Goal: Information Seeking & Learning: Find specific page/section

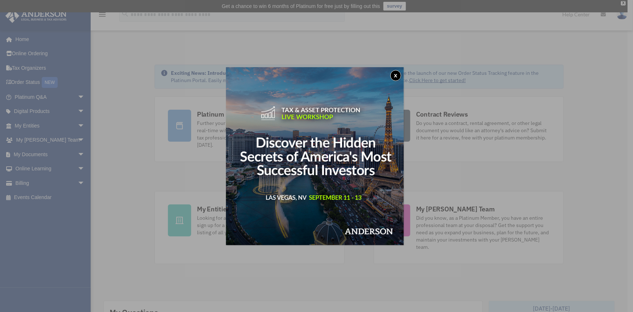
click at [398, 75] on button "x" at bounding box center [395, 75] width 11 height 11
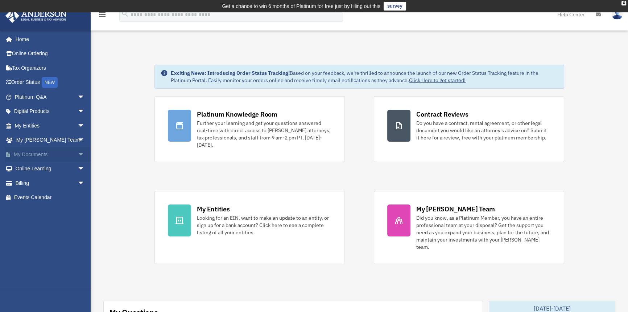
click at [78, 156] on span "arrow_drop_down" at bounding box center [85, 154] width 15 height 15
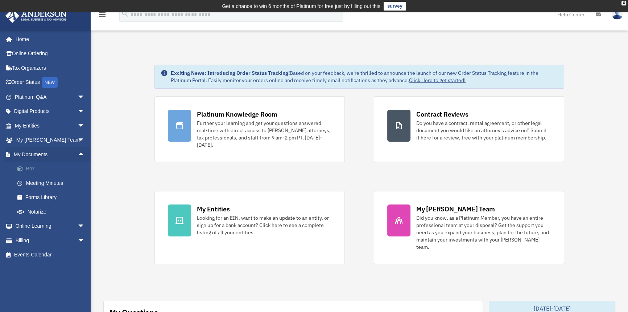
click at [32, 168] on link "Box" at bounding box center [53, 168] width 86 height 15
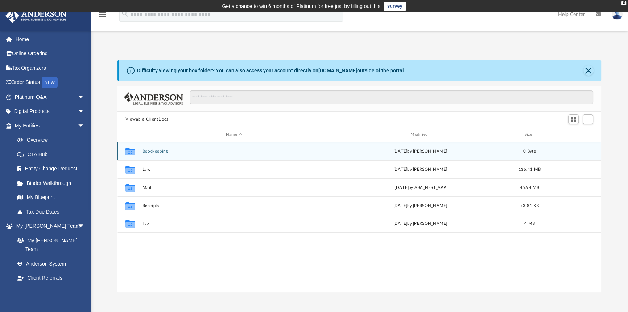
scroll to position [160, 479]
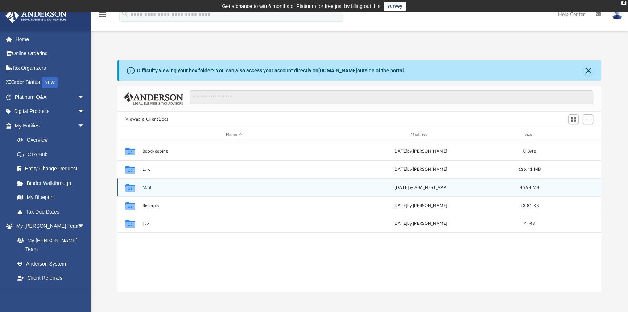
click at [146, 186] on button "Mail" at bounding box center [234, 187] width 183 height 5
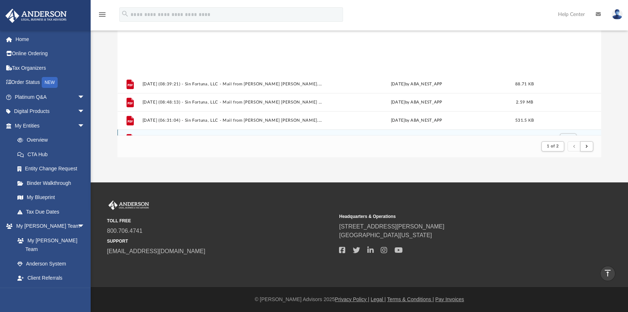
scroll to position [779, 0]
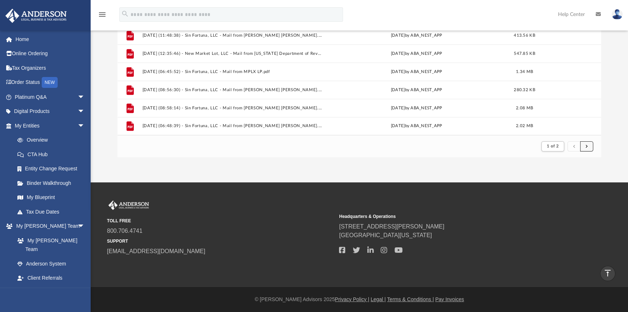
click at [588, 144] on button "submit" at bounding box center [586, 146] width 13 height 11
click at [588, 145] on span "submit" at bounding box center [587, 146] width 2 height 4
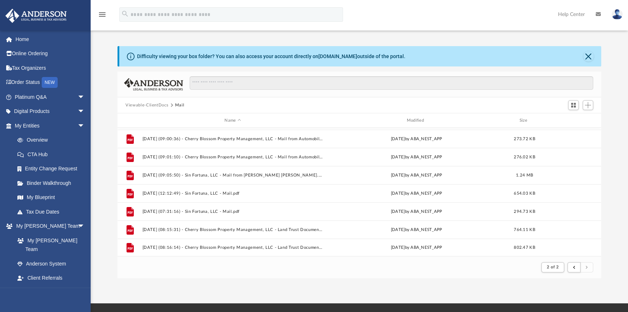
scroll to position [144, 0]
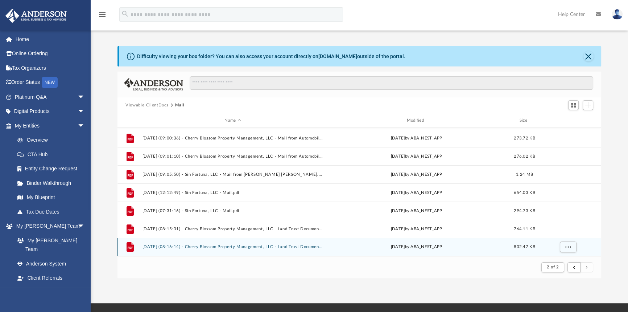
click at [256, 243] on div "File [DATE] (08:16:14) - Cherry Blossom Property Management, LLC - Land Trust D…" at bounding box center [360, 247] width 484 height 18
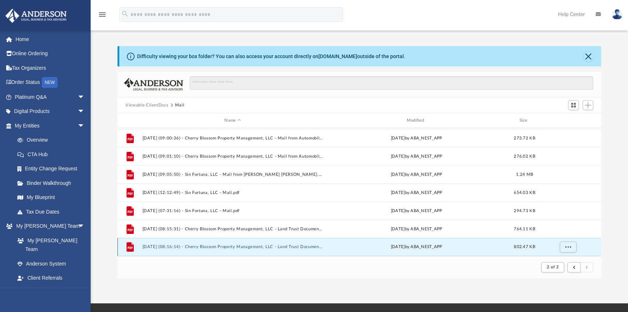
click at [165, 246] on button "[DATE] (08:16:14) - Cherry Blossom Property Management, LLC - Land Trust Docume…" at bounding box center [233, 246] width 181 height 5
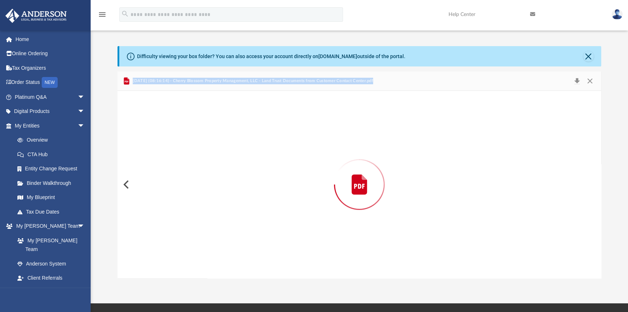
click at [165, 246] on div "Preview" at bounding box center [360, 184] width 484 height 187
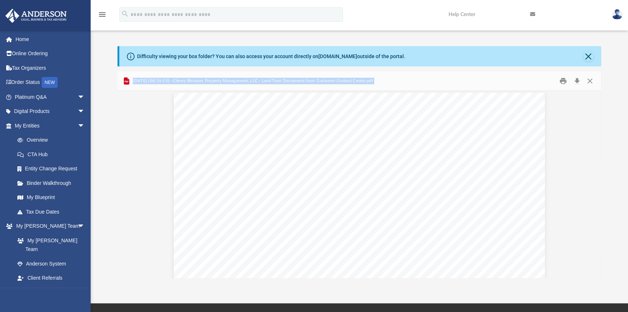
scroll to position [0, 0]
click at [591, 81] on button "Close" at bounding box center [590, 80] width 13 height 11
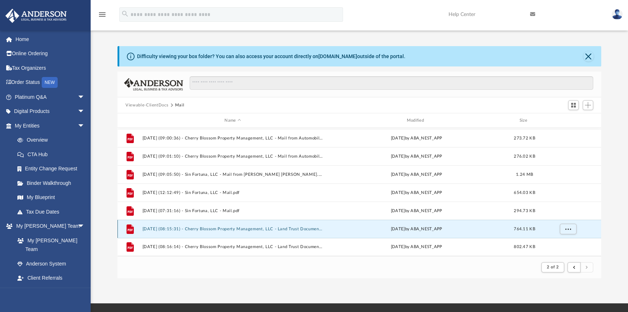
click at [240, 226] on button "[DATE] (08:15:31) - Cherry Blossom Property Management, LLC - Land Trust Docume…" at bounding box center [233, 228] width 181 height 5
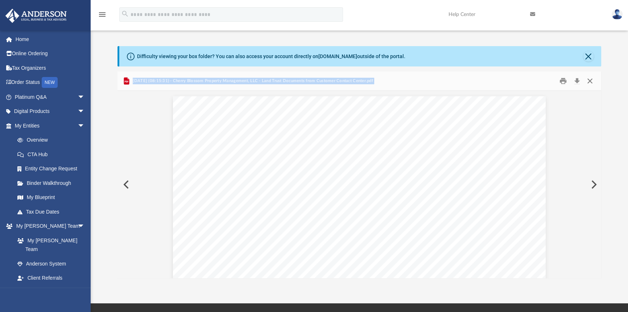
click at [588, 79] on button "Close" at bounding box center [590, 80] width 13 height 11
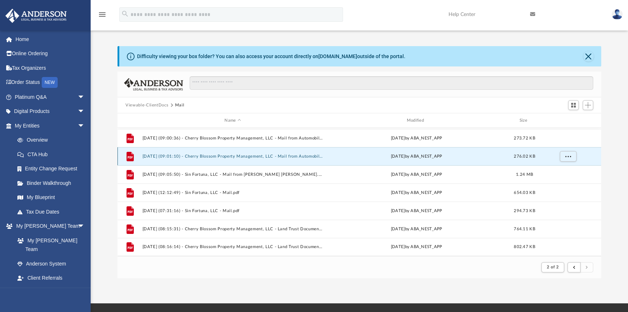
click at [216, 156] on button "[DATE] (09:01:10) - Cherry Blossom Property Management, LLC - Mail from Automob…" at bounding box center [233, 156] width 181 height 5
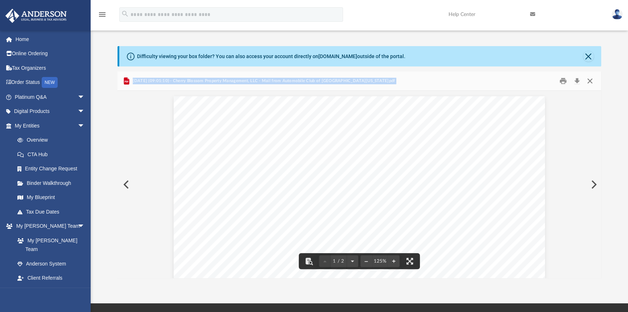
click at [587, 82] on button "Close" at bounding box center [590, 80] width 13 height 11
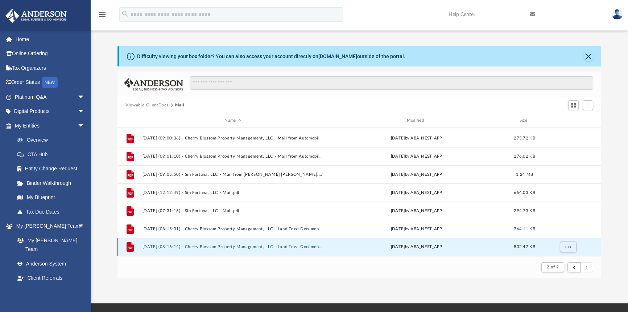
click at [247, 244] on button "[DATE] (08:16:14) - Cherry Blossom Property Management, LLC - Land Trust Docume…" at bounding box center [233, 246] width 181 height 5
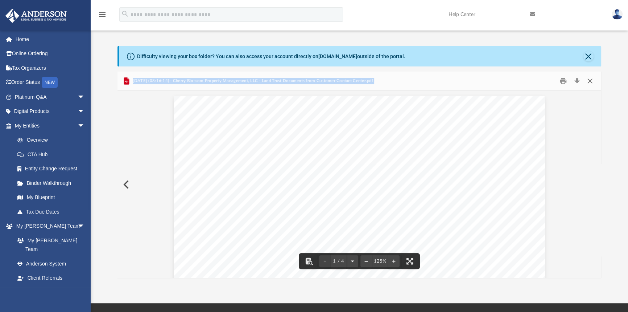
drag, startPoint x: 591, startPoint y: 81, endPoint x: 586, endPoint y: 83, distance: 5.9
click at [591, 81] on button "Close" at bounding box center [590, 80] width 13 height 11
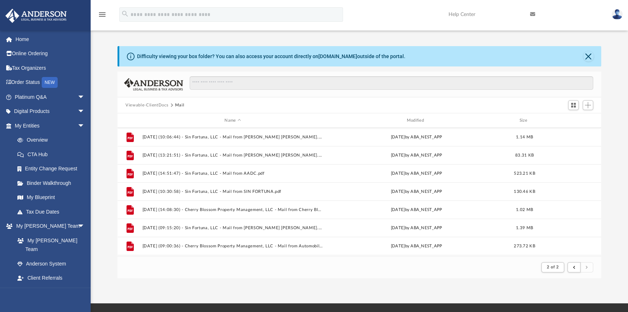
scroll to position [23, 0]
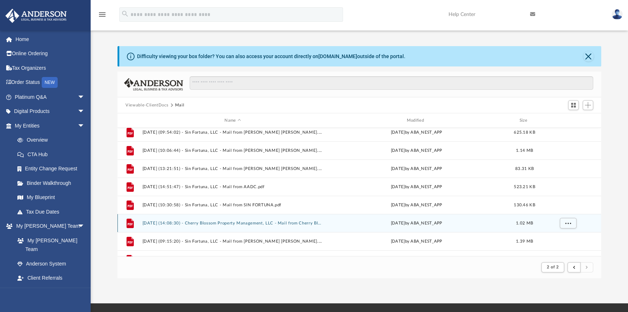
click at [225, 221] on button "[DATE] (14:08:30) - Cherry Blossom Property Management, LLC - Mail from Cherry …" at bounding box center [233, 223] width 181 height 5
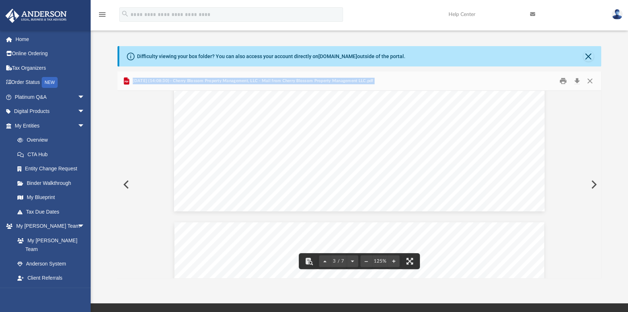
scroll to position [967, 0]
click at [588, 79] on button "Close" at bounding box center [590, 80] width 13 height 11
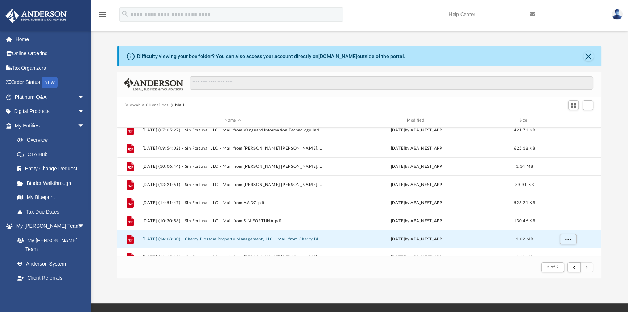
scroll to position [0, 0]
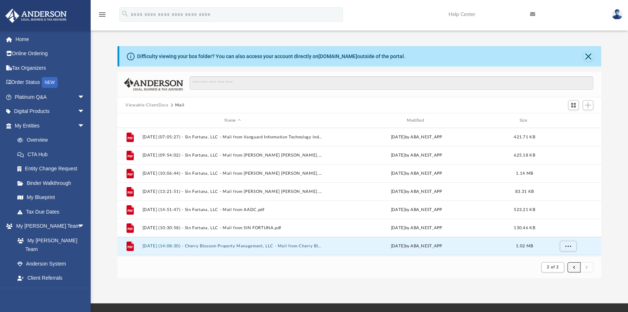
click at [572, 266] on button "submit" at bounding box center [574, 267] width 13 height 11
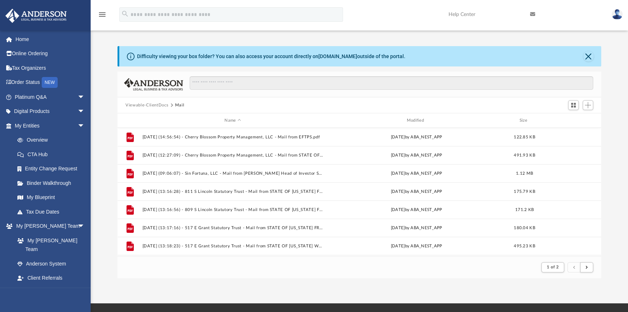
click at [139, 105] on button "Viewable-ClientDocs" at bounding box center [146, 105] width 43 height 7
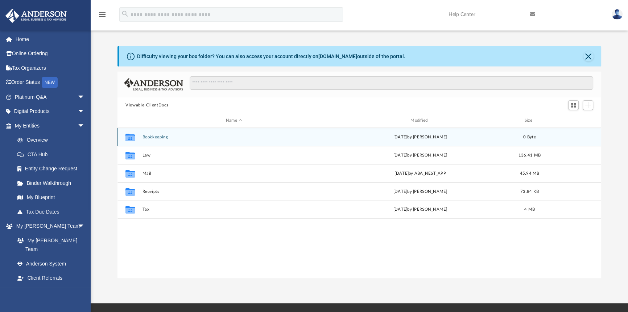
scroll to position [160, 479]
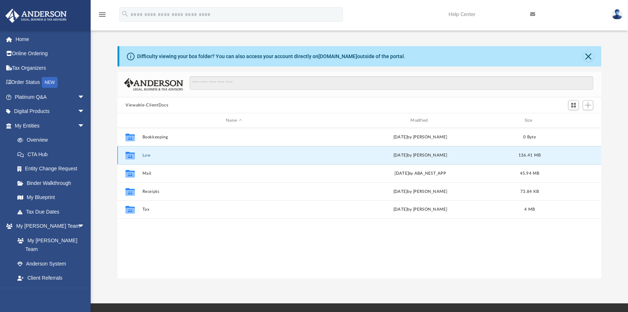
click at [146, 155] on button "Law" at bounding box center [234, 155] width 183 height 5
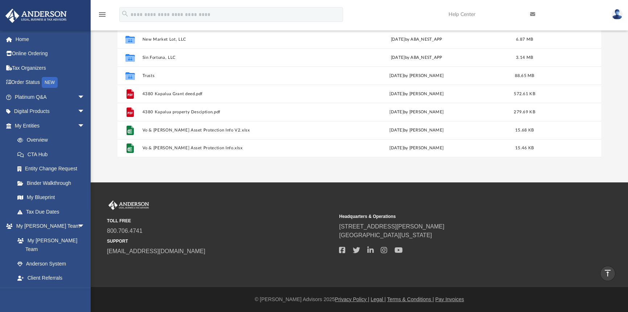
scroll to position [14, 0]
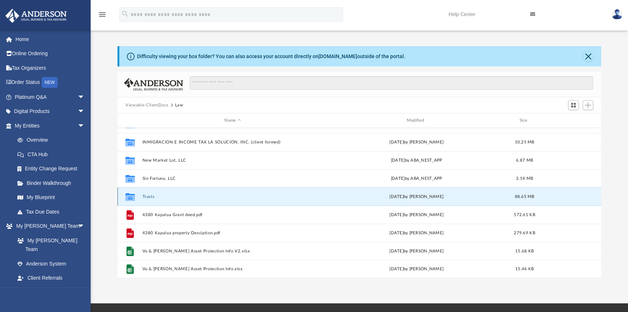
click at [145, 196] on button "Trusts" at bounding box center [233, 196] width 181 height 5
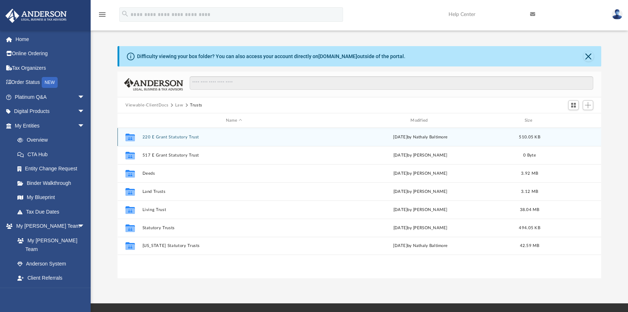
scroll to position [0, 0]
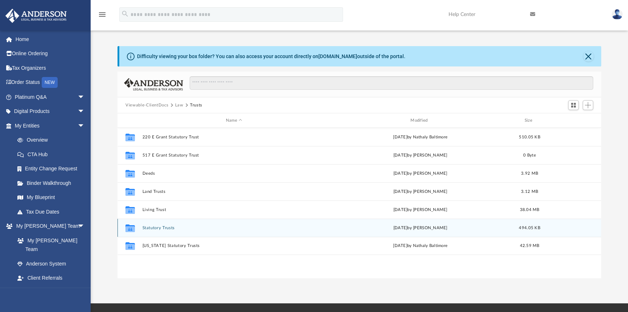
click at [160, 226] on button "Statutory Trusts" at bounding box center [234, 227] width 183 height 5
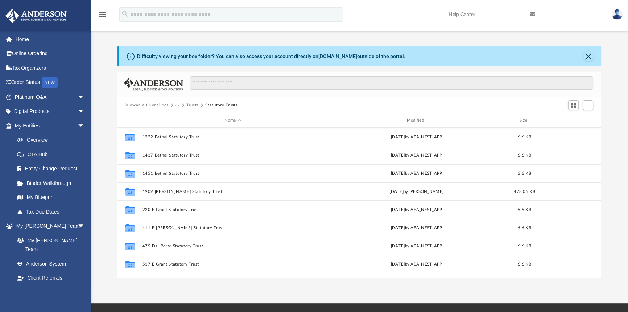
click at [161, 104] on button "Viewable-ClientDocs" at bounding box center [146, 105] width 43 height 7
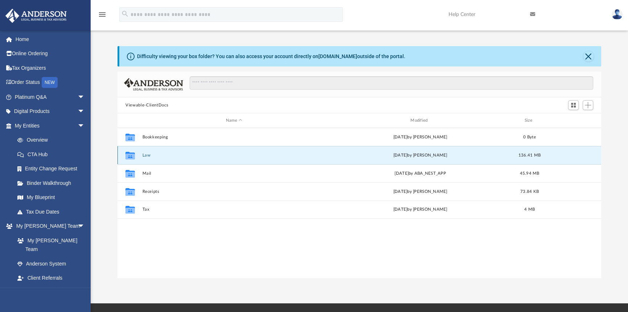
click at [153, 154] on button "Law" at bounding box center [234, 155] width 183 height 5
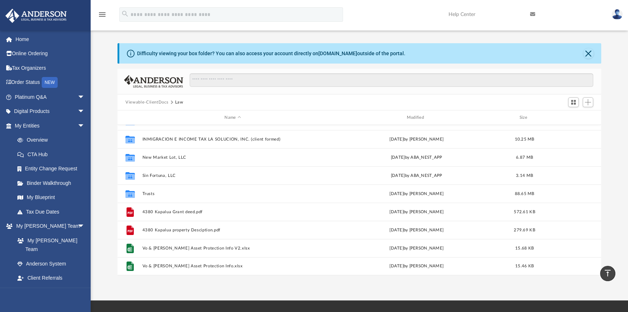
scroll to position [14, 0]
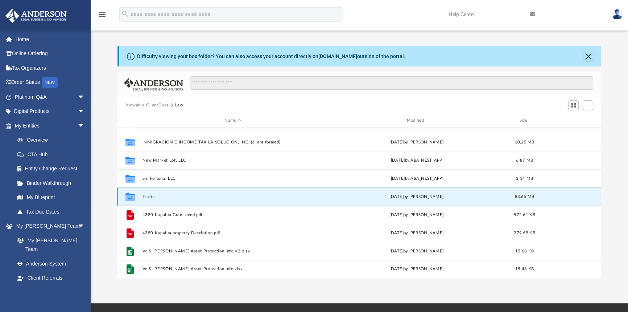
click at [149, 194] on button "Trusts" at bounding box center [233, 196] width 181 height 5
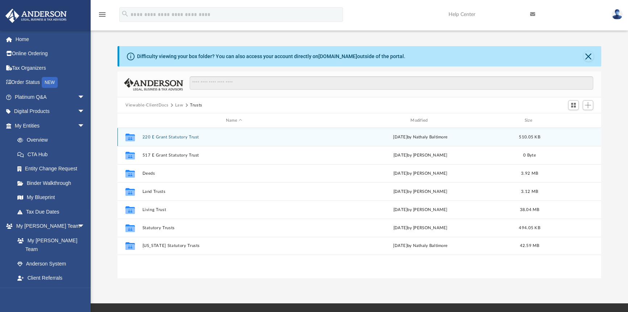
scroll to position [0, 0]
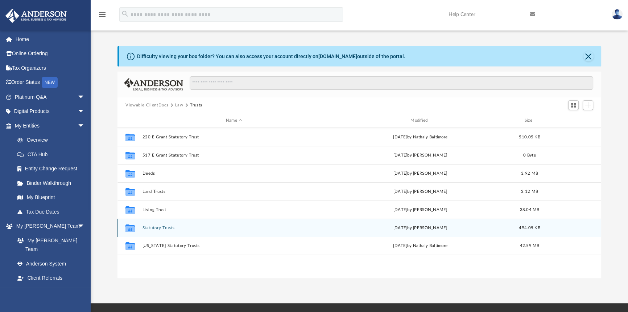
click at [163, 223] on div "Collaborated Folder Statutory Trusts [DATE] by [PERSON_NAME] 494.05 KB" at bounding box center [360, 227] width 484 height 18
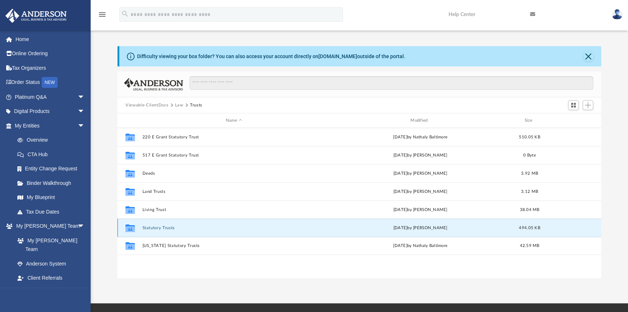
click at [162, 221] on div "Collaborated Folder Statutory Trusts [DATE] by [PERSON_NAME] 494.05 KB" at bounding box center [360, 227] width 484 height 18
click at [162, 228] on button "Statutory Trusts" at bounding box center [234, 227] width 183 height 5
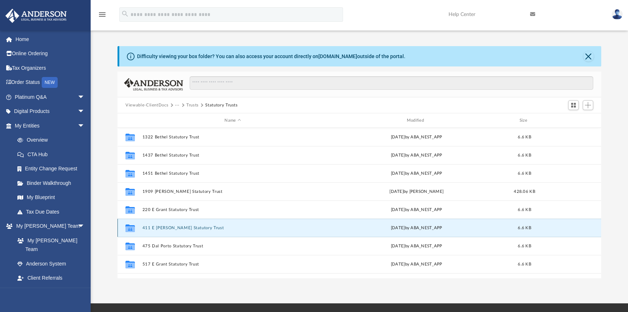
click at [160, 225] on button "411 E [PERSON_NAME] Statutory Trust" at bounding box center [233, 227] width 181 height 5
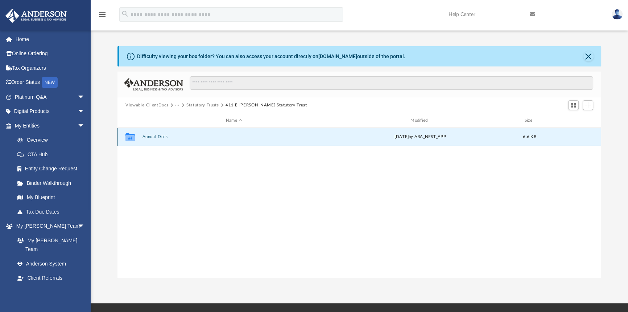
click at [152, 135] on button "Annual Docs" at bounding box center [234, 136] width 183 height 5
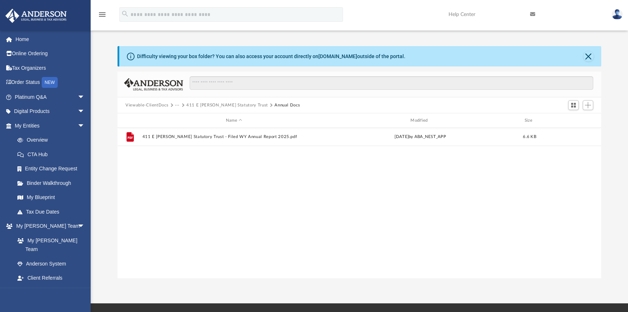
click at [149, 105] on button "Viewable-ClientDocs" at bounding box center [146, 105] width 43 height 7
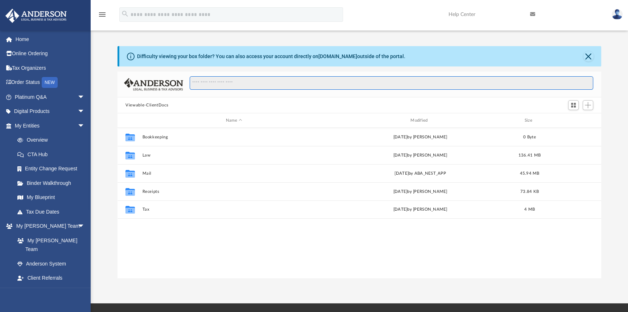
click at [238, 81] on input "Search files and folders" at bounding box center [392, 83] width 404 height 14
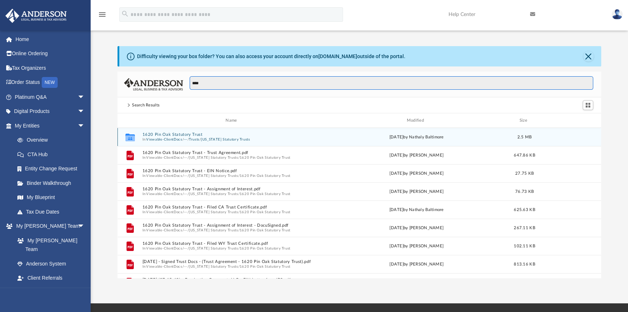
type input "****"
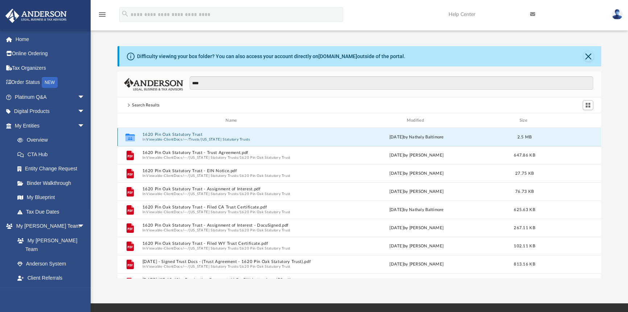
click at [181, 134] on button "1620 Pin Oak Statutory Trust" at bounding box center [233, 134] width 181 height 5
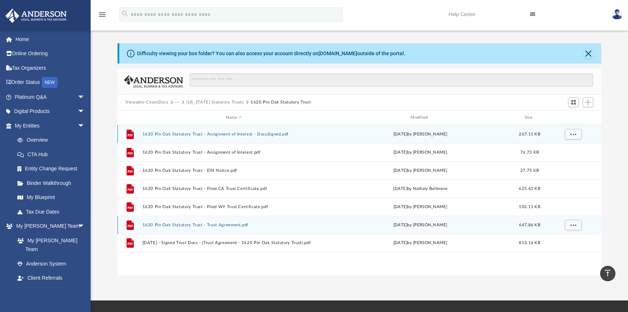
scroll to position [14, 0]
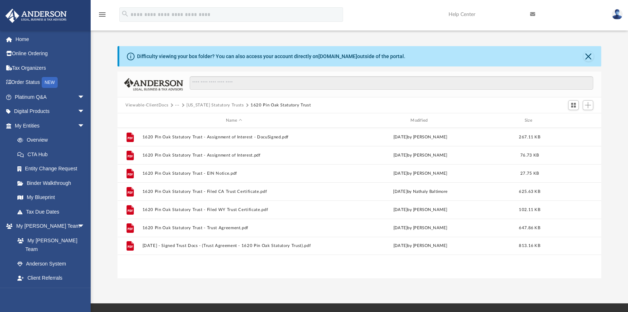
click at [153, 104] on button "Viewable-ClientDocs" at bounding box center [146, 105] width 43 height 7
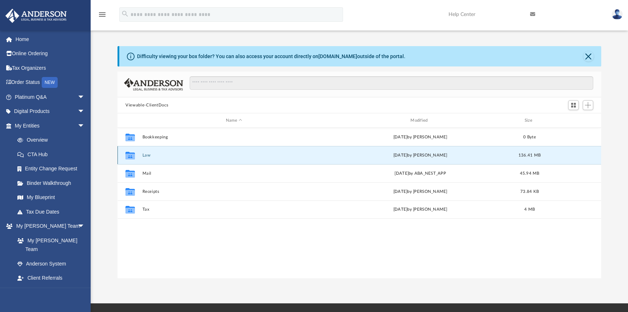
click at [148, 154] on button "Law" at bounding box center [234, 155] width 183 height 5
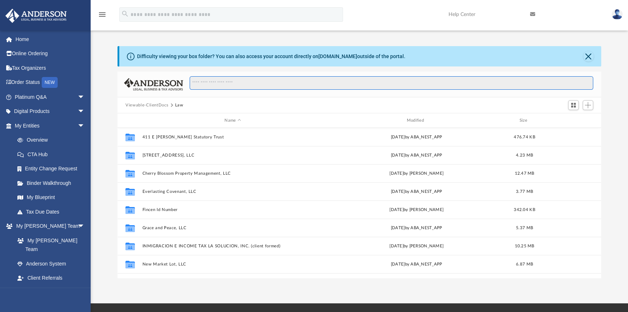
click at [222, 82] on input "Search files and folders" at bounding box center [392, 83] width 404 height 14
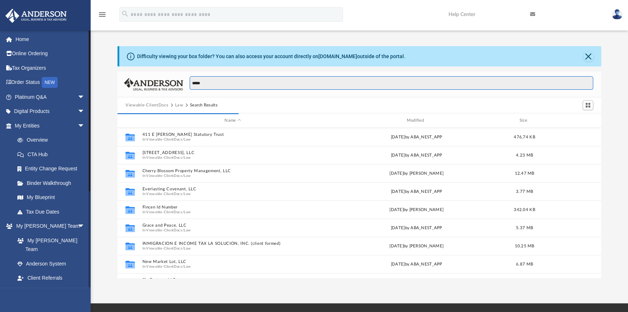
scroll to position [138, 479]
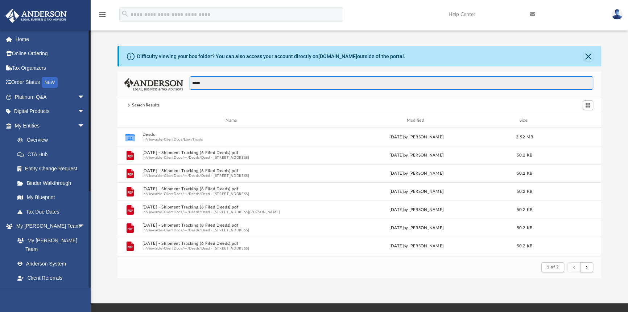
type input "*****"
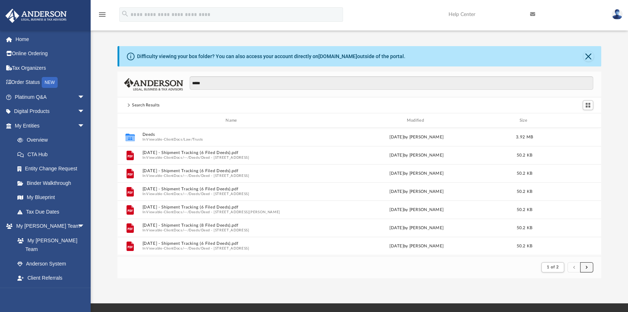
click at [586, 265] on span "submit" at bounding box center [587, 267] width 2 height 4
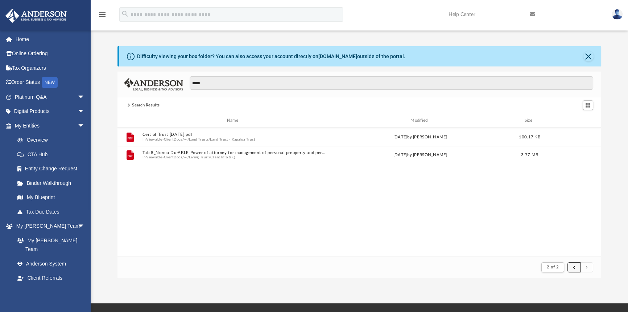
click at [572, 267] on button "submit" at bounding box center [574, 267] width 13 height 11
click at [571, 267] on button "submit" at bounding box center [574, 267] width 13 height 11
click at [575, 267] on span "submit" at bounding box center [574, 267] width 2 height 4
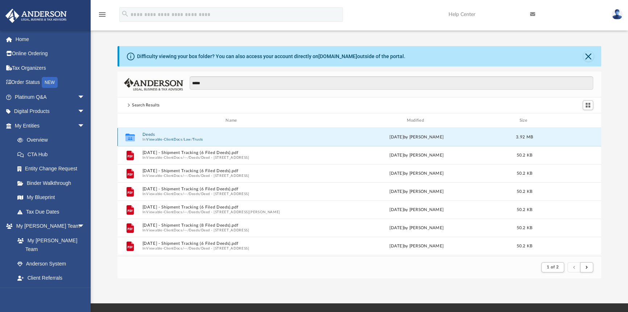
click at [159, 135] on button "Deeds" at bounding box center [233, 134] width 181 height 5
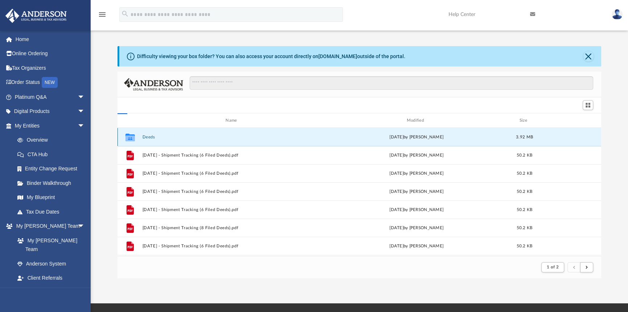
click at [158, 136] on button "Deeds" at bounding box center [233, 137] width 181 height 5
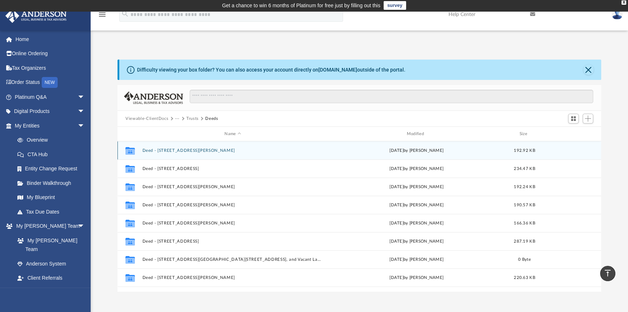
scroll to position [0, 0]
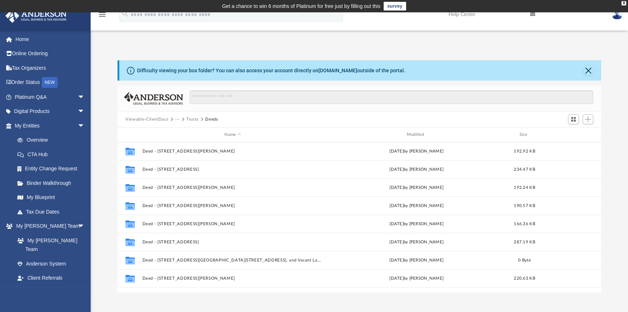
click at [156, 117] on button "Viewable-ClientDocs" at bounding box center [146, 119] width 43 height 7
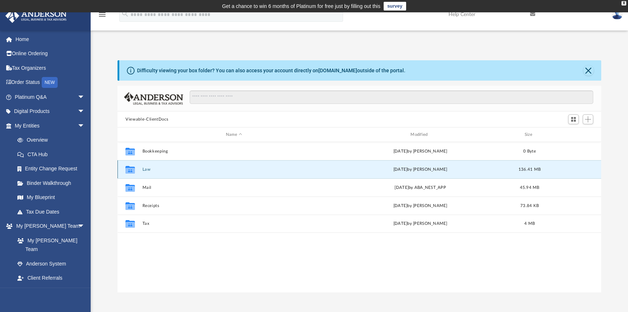
click at [147, 168] on button "Law" at bounding box center [234, 169] width 183 height 5
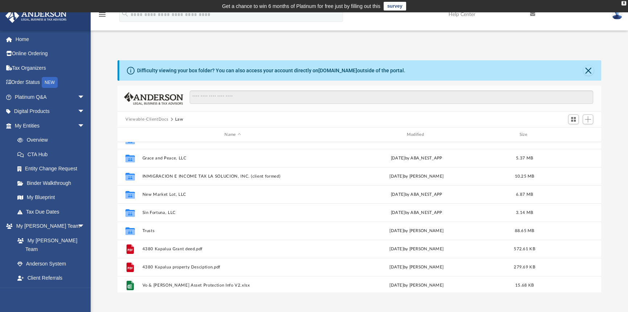
scroll to position [104, 0]
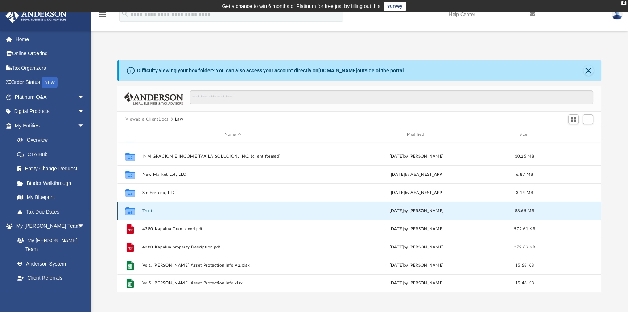
click at [151, 209] on button "Trusts" at bounding box center [233, 210] width 181 height 5
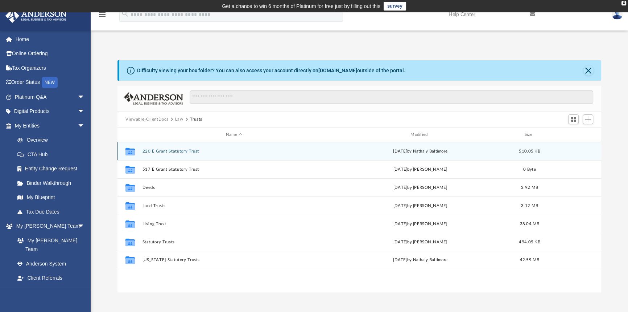
scroll to position [0, 0]
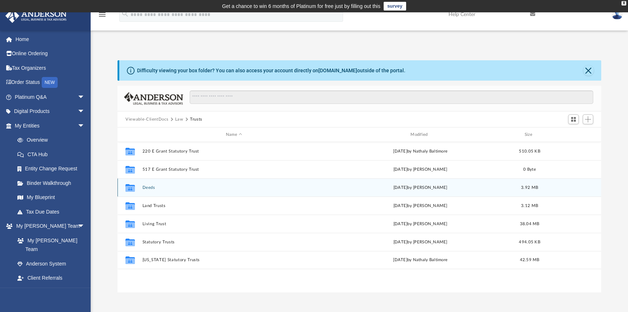
click at [145, 187] on button "Deeds" at bounding box center [234, 187] width 183 height 5
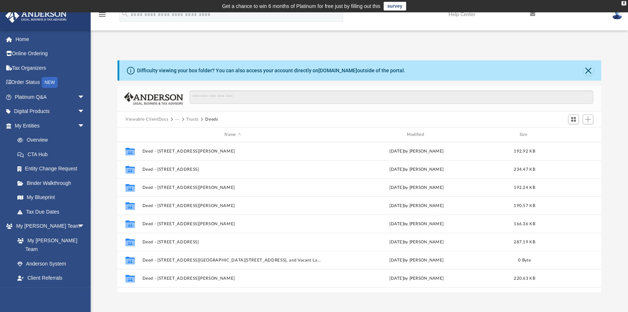
click at [617, 14] on img at bounding box center [617, 14] width 11 height 11
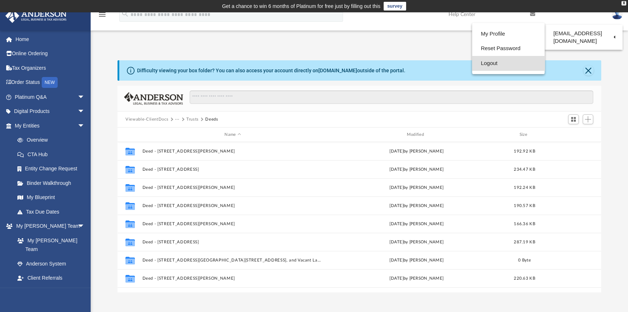
click at [490, 62] on link "Logout" at bounding box center [508, 63] width 73 height 15
